Goal: Task Accomplishment & Management: Complete application form

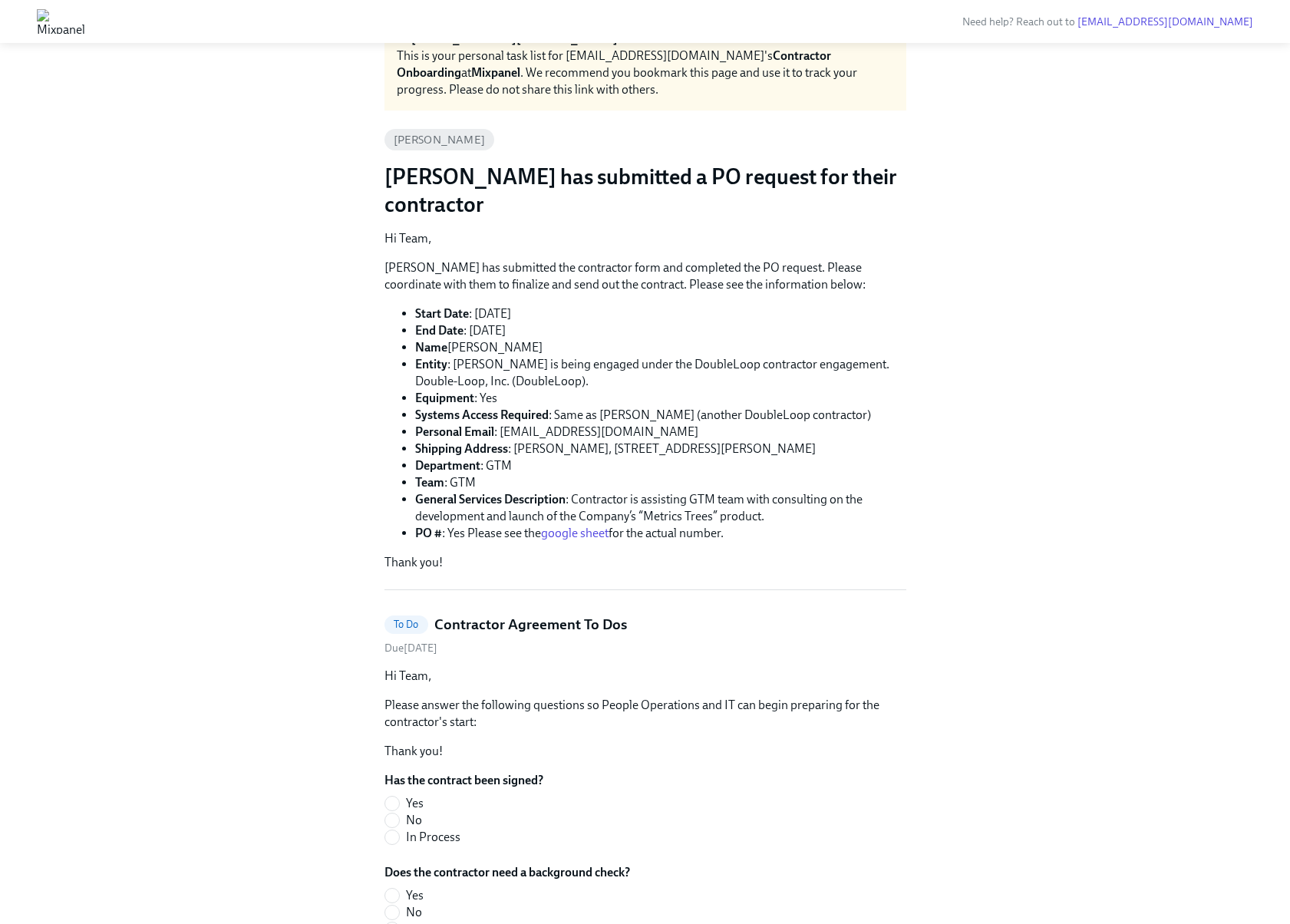
scroll to position [114, 0]
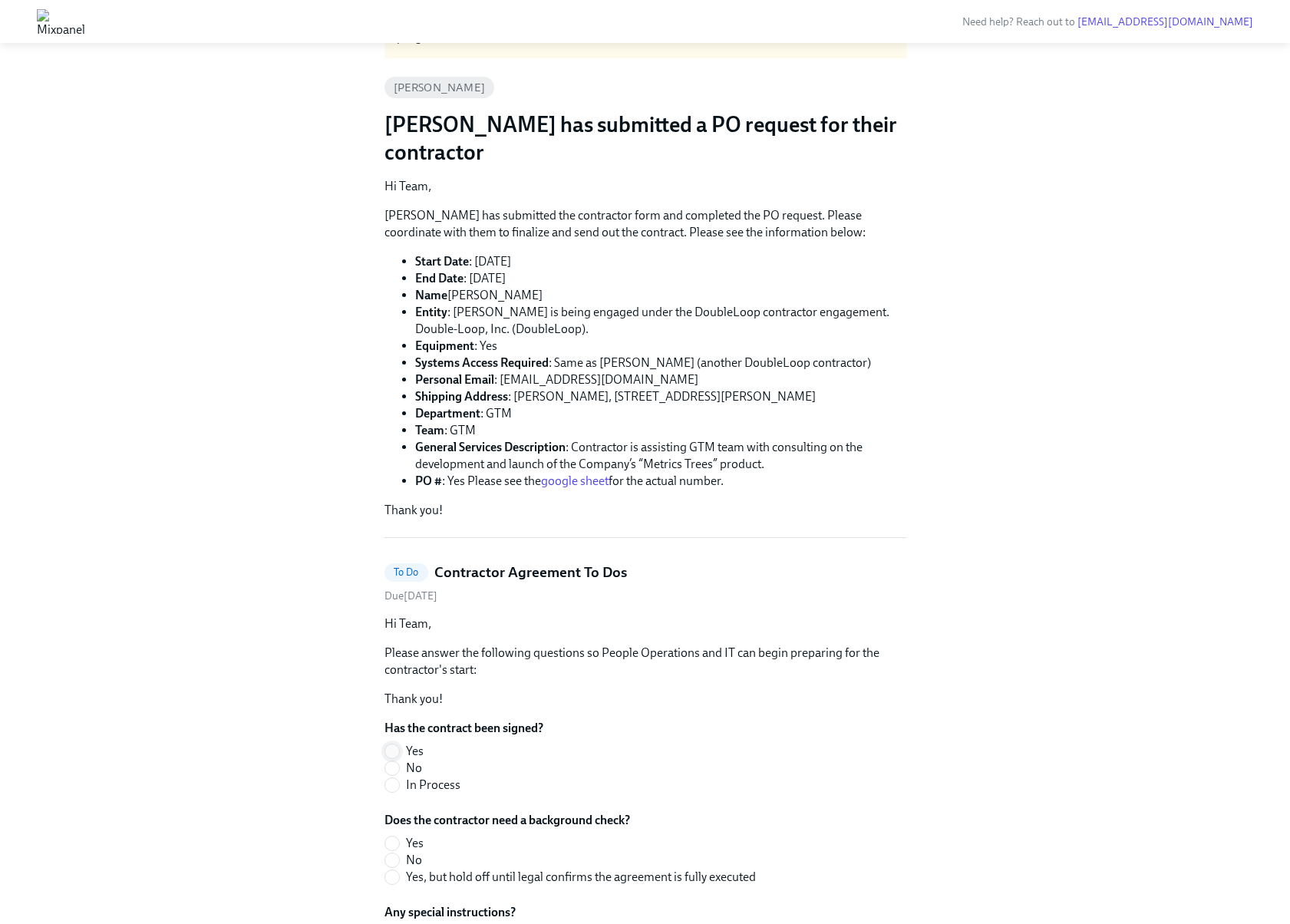
click at [394, 744] on input "Yes" at bounding box center [392, 751] width 14 height 14
radio input "true"
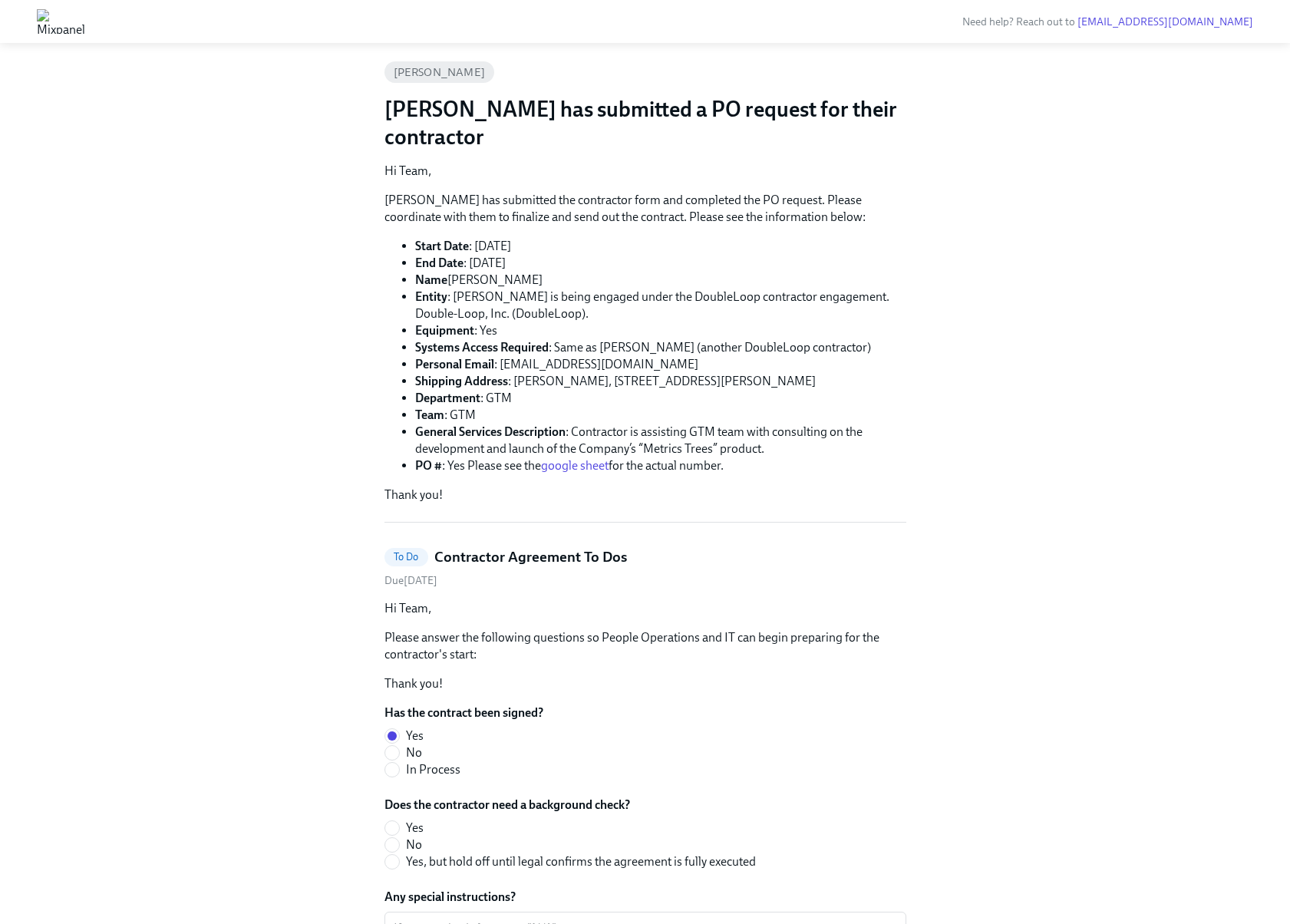
scroll to position [218, 0]
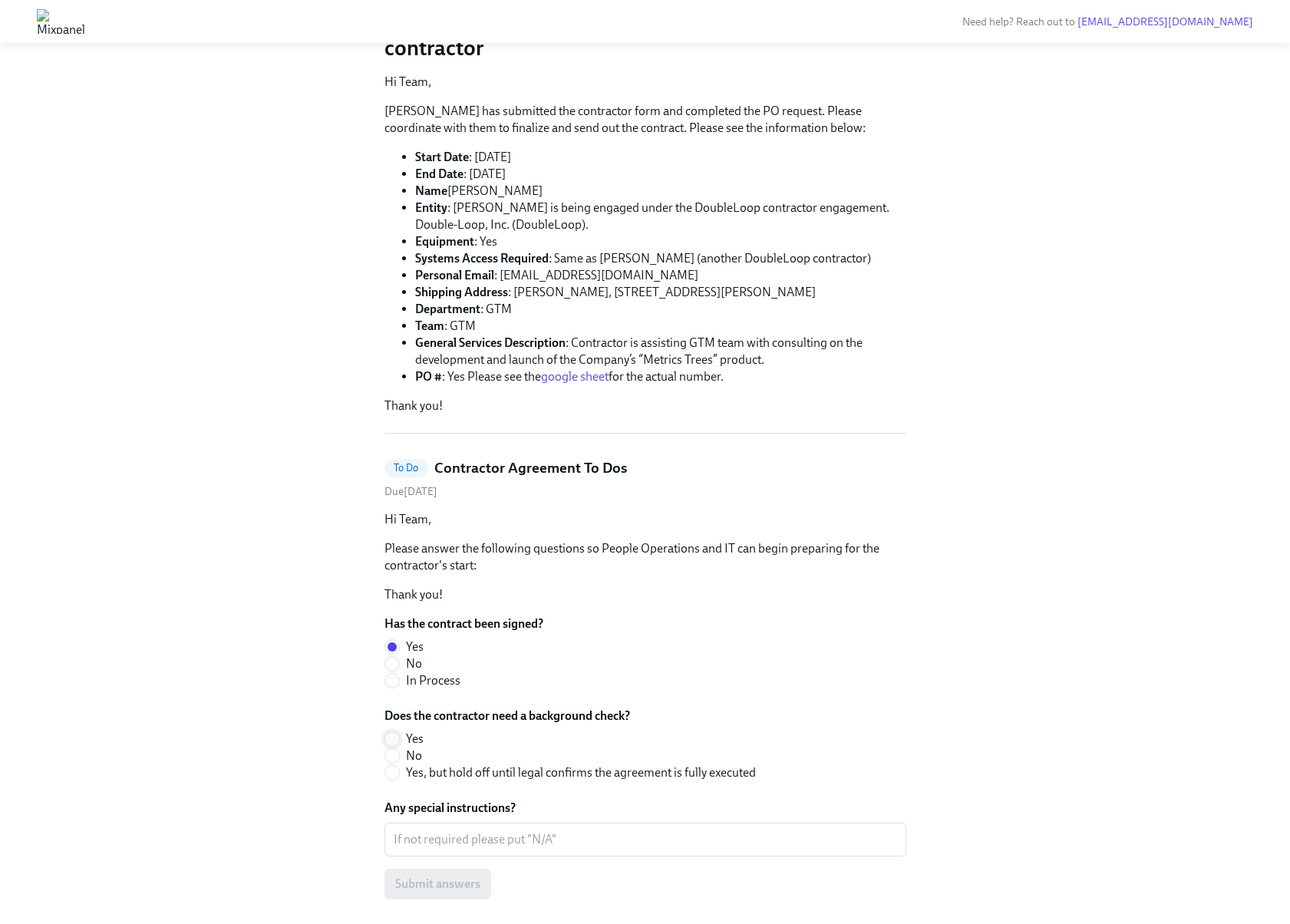
click at [393, 739] on input "Yes" at bounding box center [392, 738] width 14 height 14
radio input "true"
click at [440, 845] on textarea "Any special instructions?" at bounding box center [645, 839] width 504 height 18
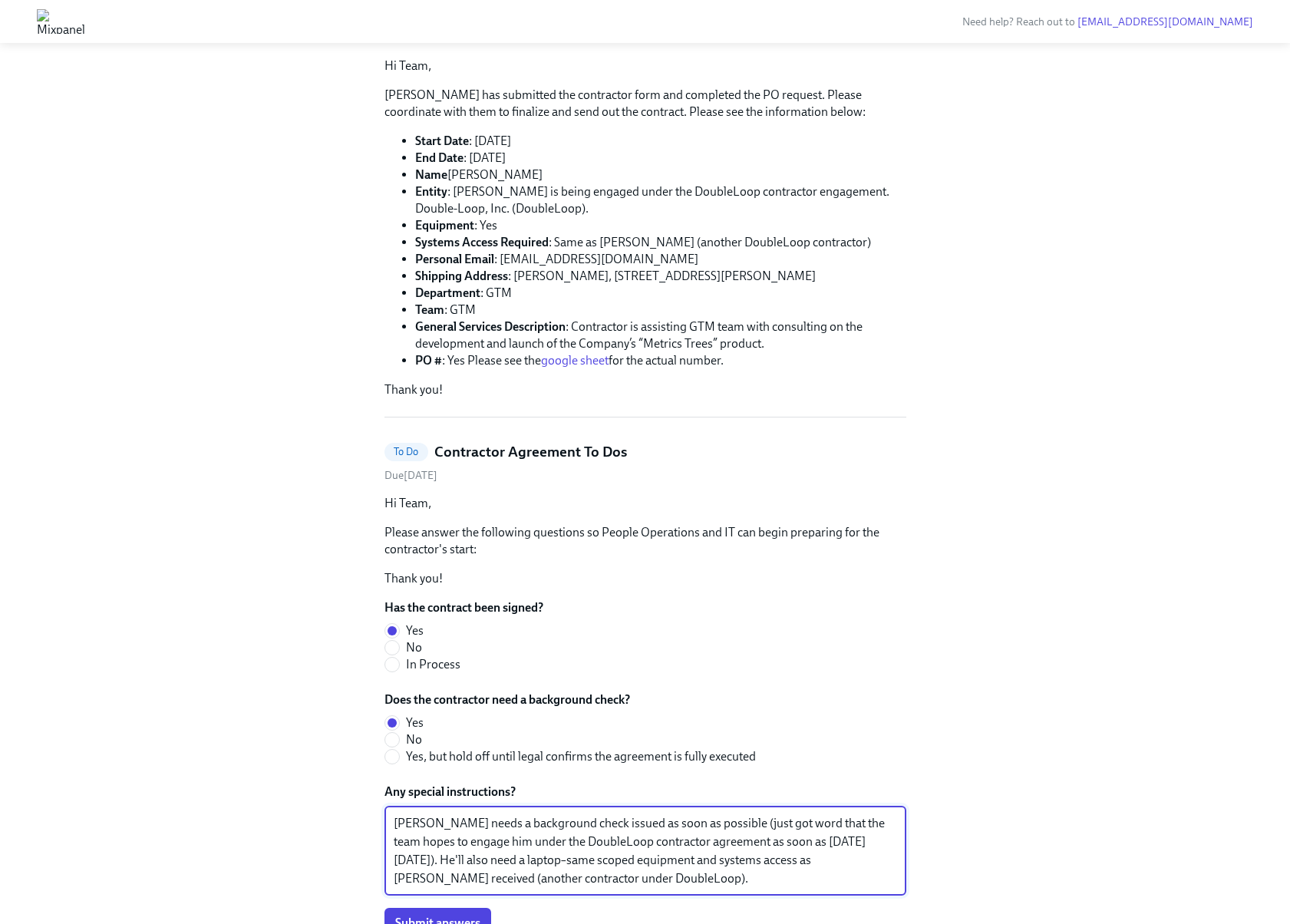
scroll to position [322, 0]
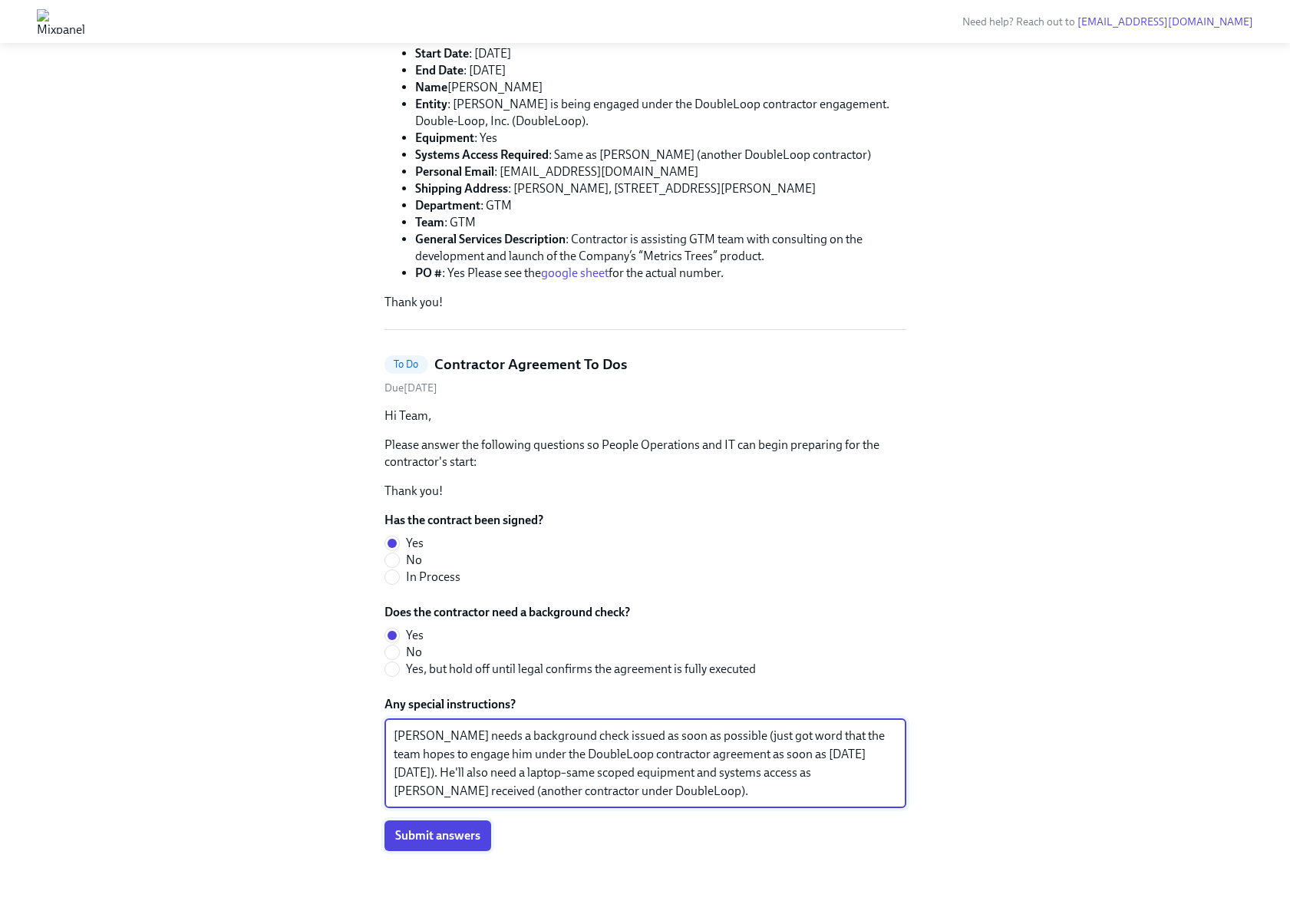
type textarea "[PERSON_NAME] needs a background check issued as soon as possible (just got wor…"
click at [413, 837] on span "Submit answers" at bounding box center [437, 835] width 85 height 15
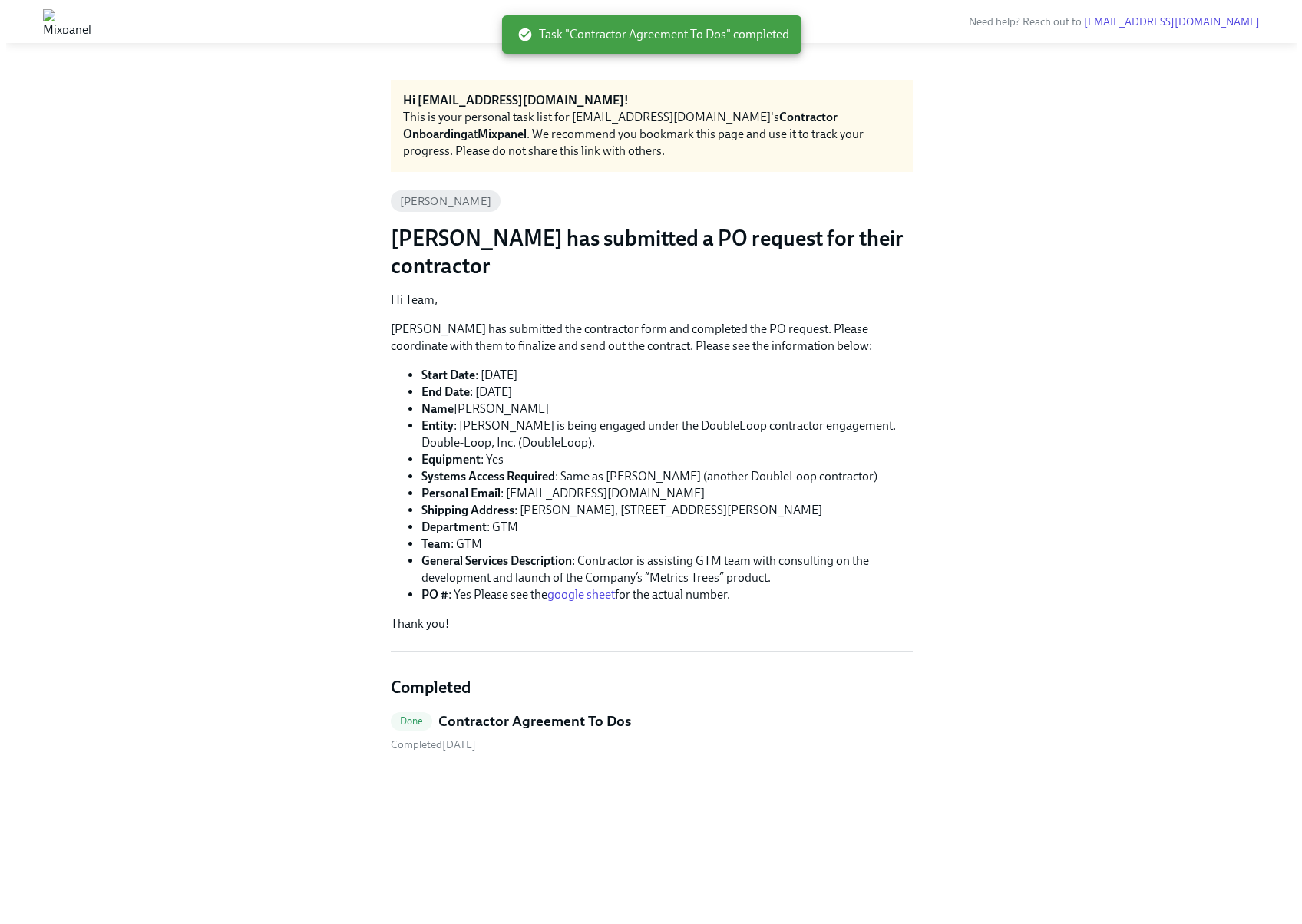
scroll to position [0, 0]
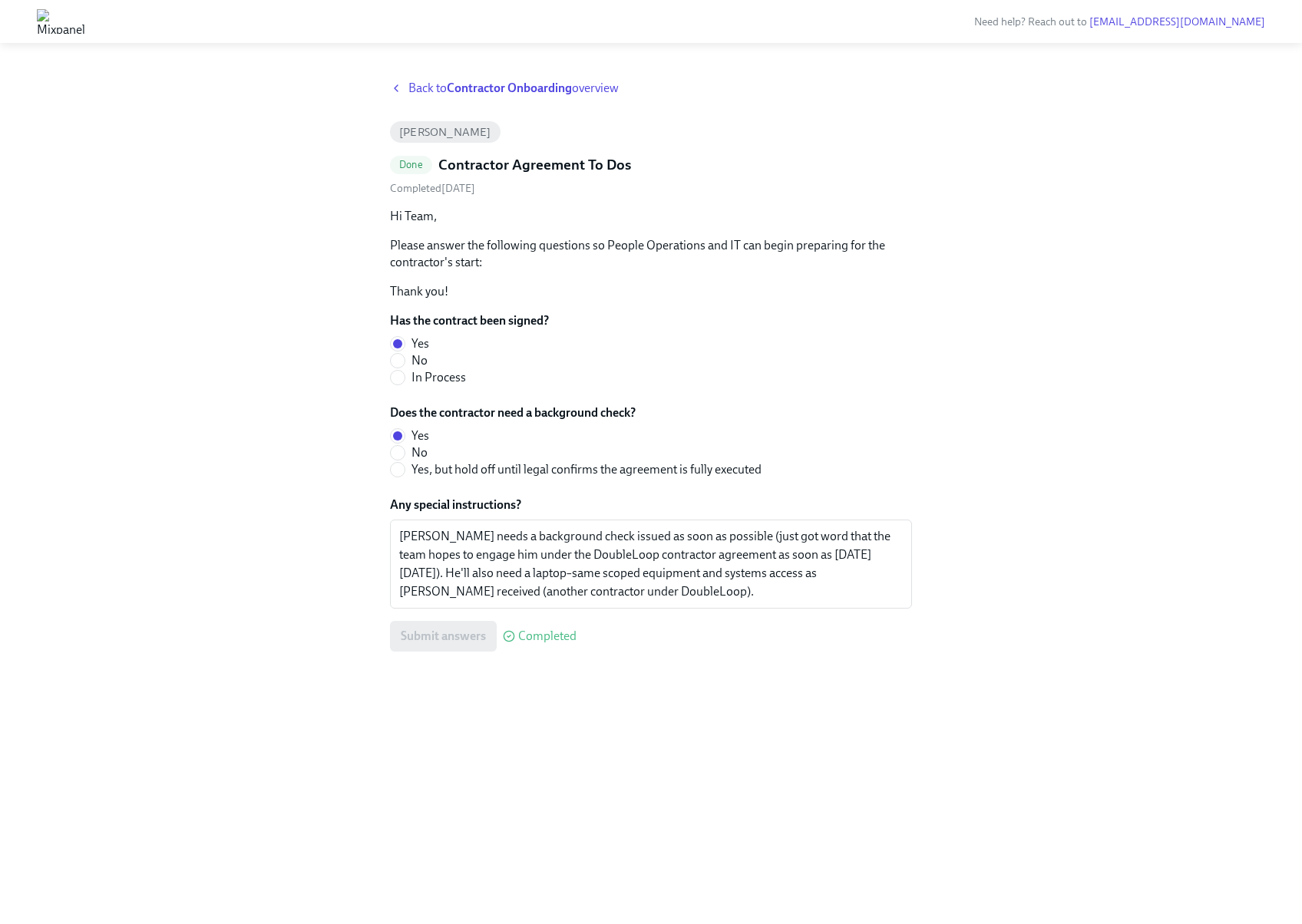
click at [457, 639] on div "Submit answers Completed" at bounding box center [651, 636] width 522 height 31
click at [599, 607] on div "[PERSON_NAME] needs a background check issued as soon as possible (just got wor…" at bounding box center [651, 564] width 522 height 89
click at [603, 598] on textarea "[PERSON_NAME] needs a background check issued as soon as possible (just got wor…" at bounding box center [651, 563] width 504 height 74
click at [426, 639] on div "Submit answers Completed" at bounding box center [651, 636] width 522 height 31
click at [504, 87] on strong "Contractor Onboarding" at bounding box center [509, 87] width 125 height 14
